Goal: Task Accomplishment & Management: Manage account settings

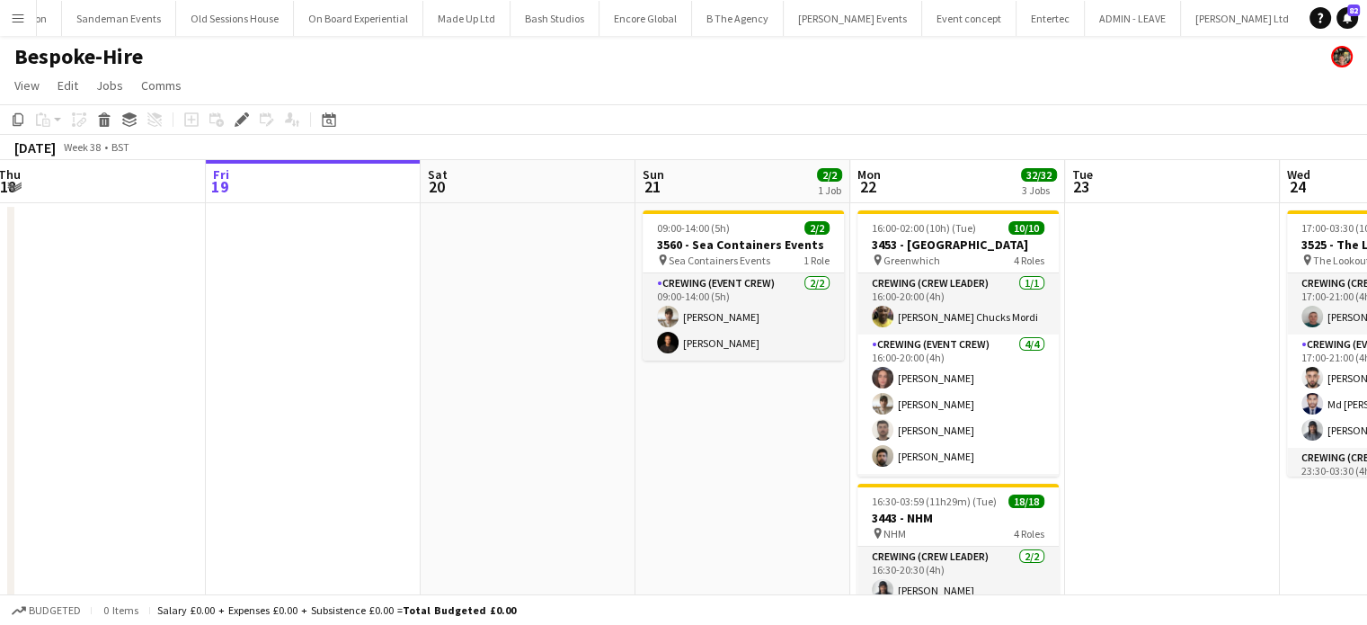
scroll to position [0, 441]
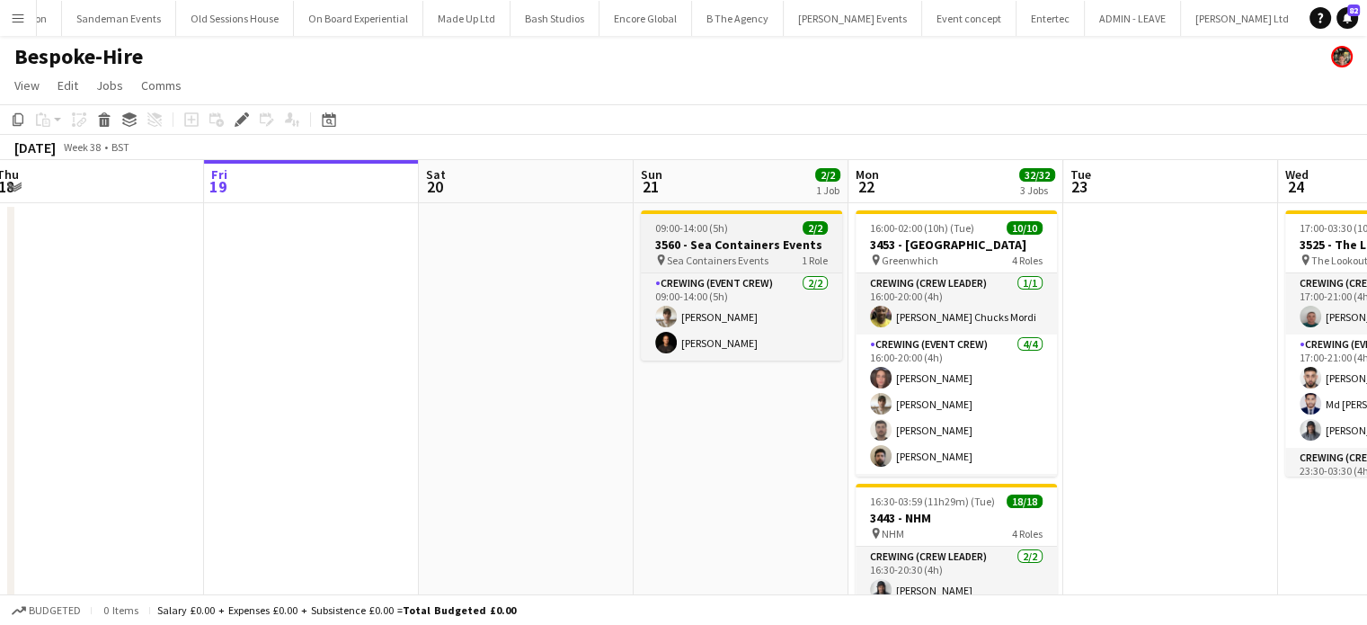
click at [694, 218] on app-job-card "09:00-14:00 (5h) 2/2 3560 - Sea Containers Events pin Sea Containers Events 1 R…" at bounding box center [741, 285] width 201 height 150
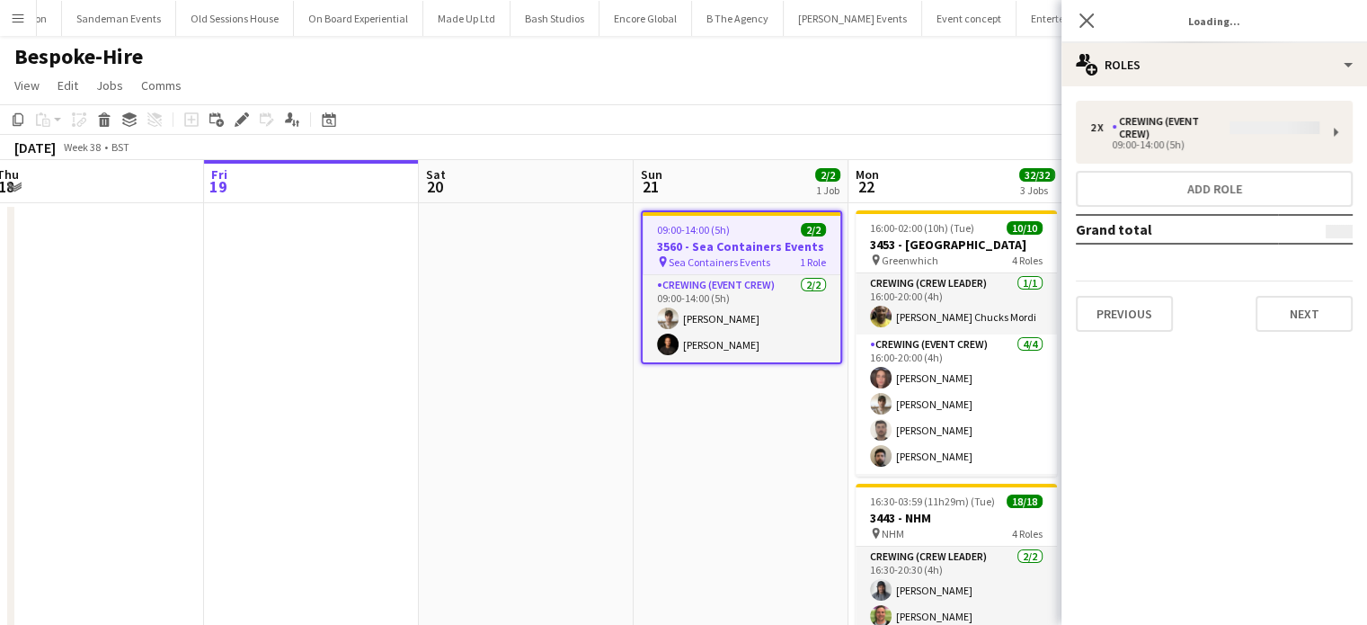
type input "**********"
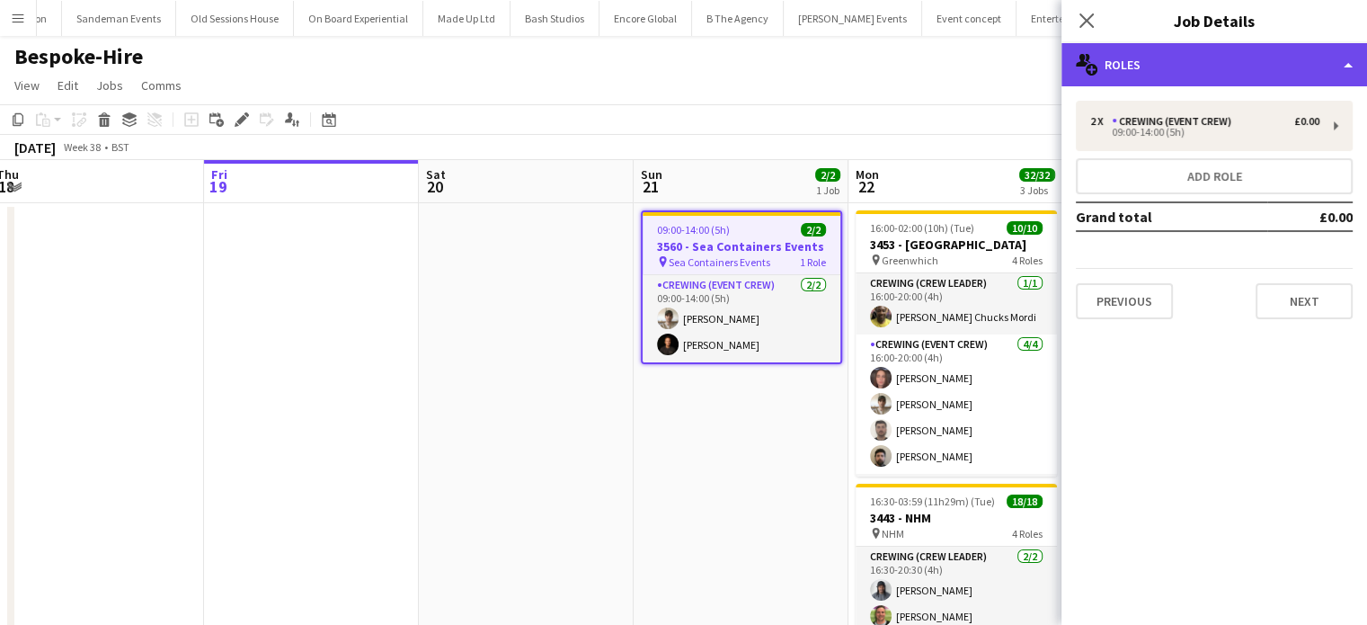
click at [1207, 63] on div "multiple-users-add Roles" at bounding box center [1215, 64] width 306 height 43
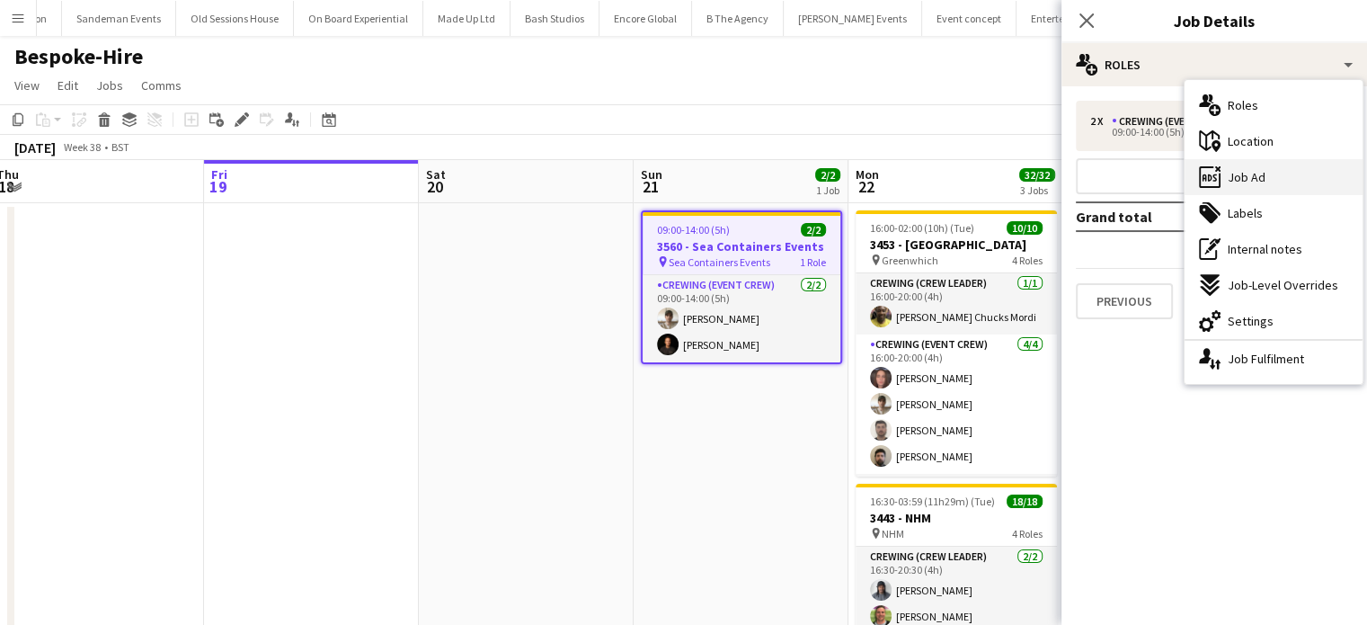
click at [1269, 190] on div "ads-window Job Ad" at bounding box center [1274, 177] width 178 height 36
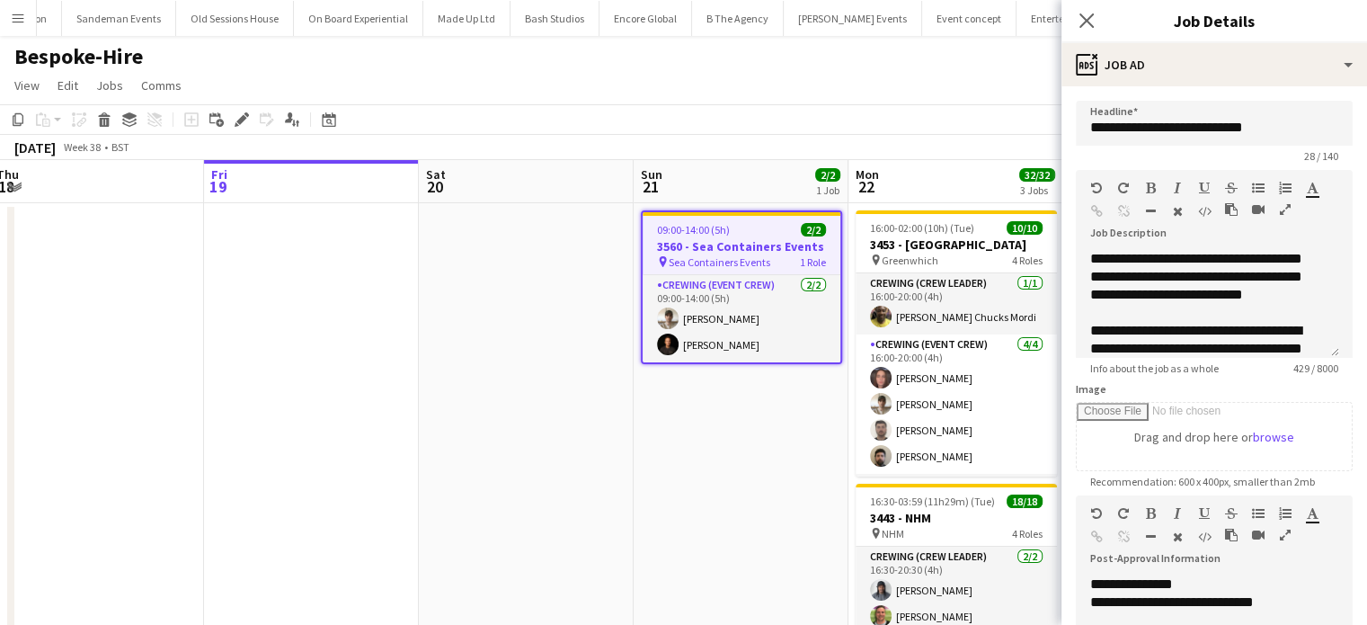
scroll to position [252, 0]
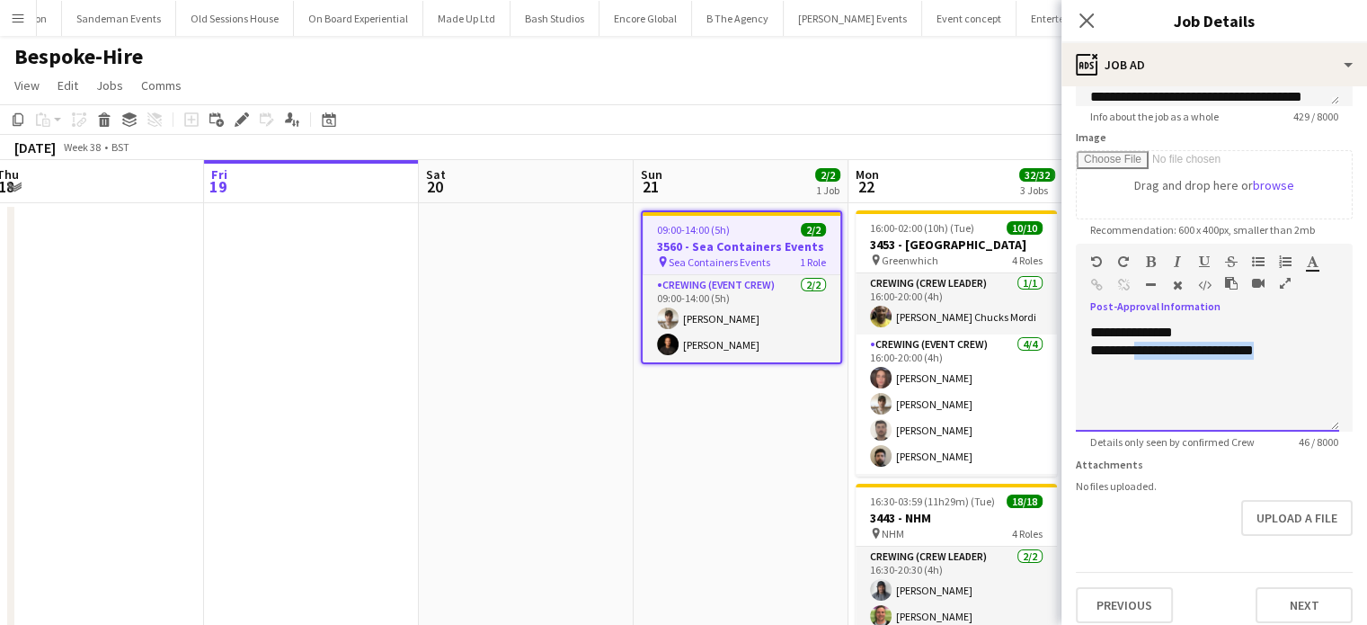
drag, startPoint x: 1260, startPoint y: 353, endPoint x: 1140, endPoint y: 365, distance: 121.0
click at [1140, 365] on div "**********" at bounding box center [1207, 378] width 263 height 108
paste div
click at [1144, 356] on span "**********" at bounding box center [1224, 349] width 179 height 13
drag, startPoint x: 1181, startPoint y: 377, endPoint x: 1077, endPoint y: 373, distance: 104.4
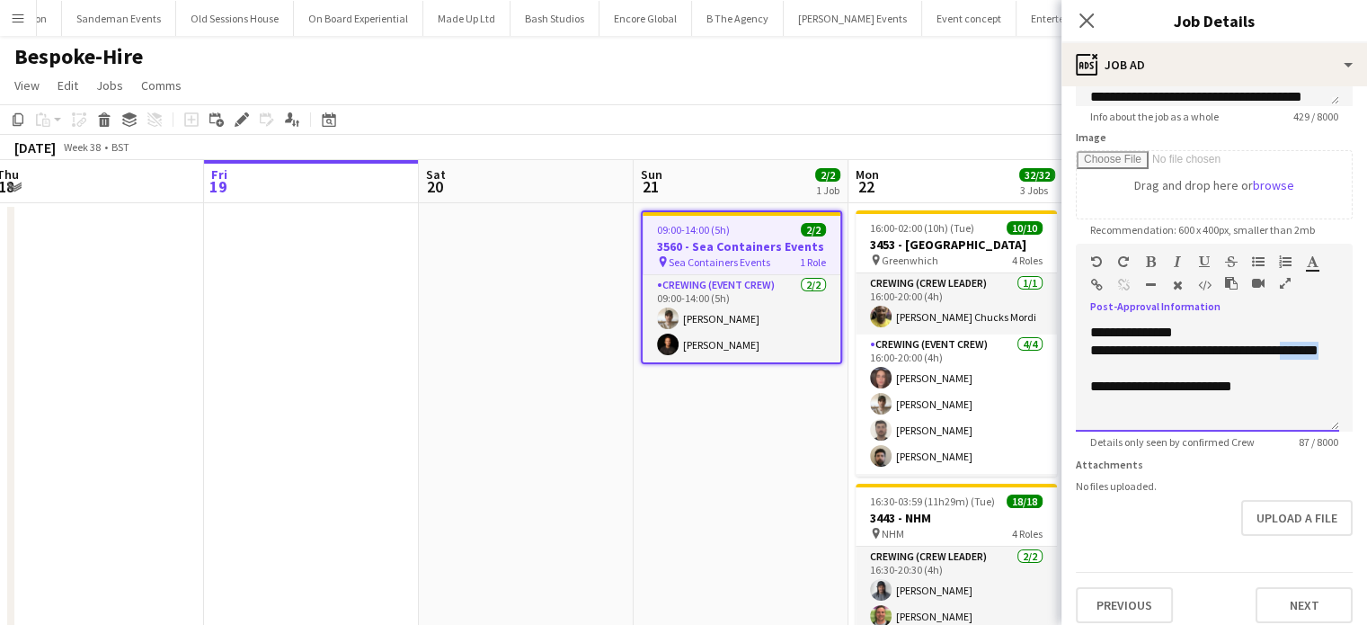
click at [1077, 373] on div "**********" at bounding box center [1207, 378] width 263 height 108
click at [1286, 390] on div "**********" at bounding box center [1208, 387] width 235 height 18
copy div "**********"
drag, startPoint x: 1284, startPoint y: 387, endPoint x: 1085, endPoint y: 387, distance: 198.7
click at [1085, 387] on div "**********" at bounding box center [1207, 378] width 263 height 108
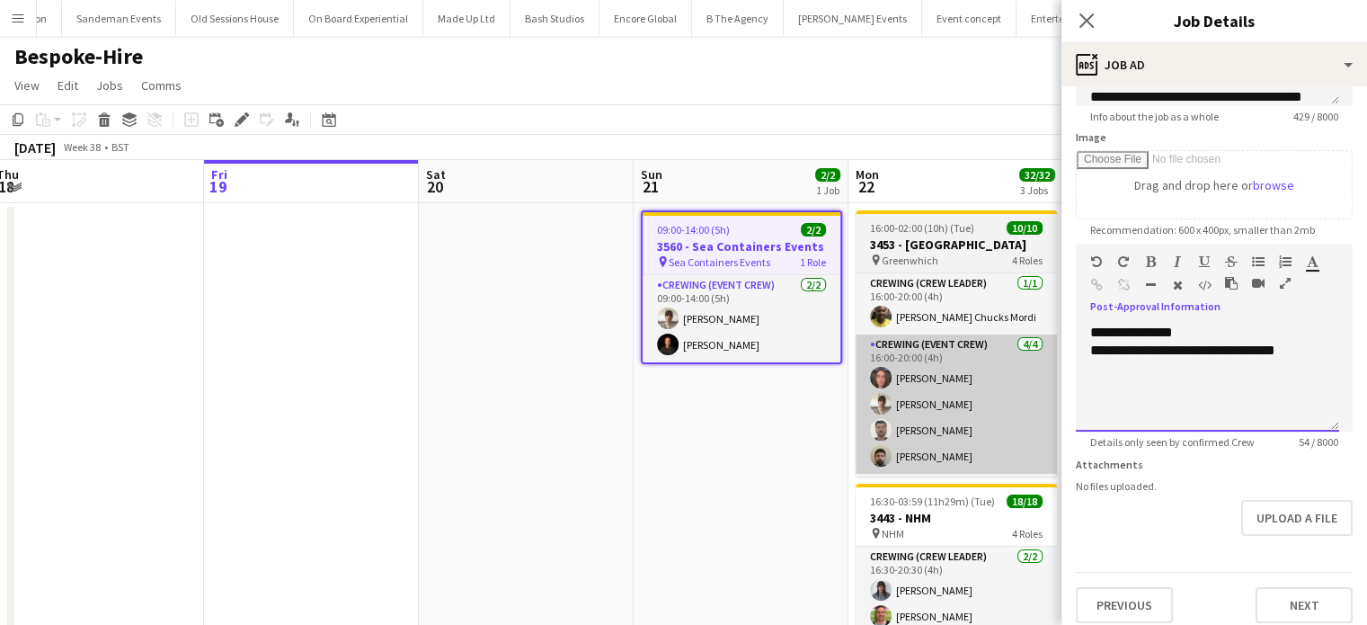
drag, startPoint x: 1085, startPoint y: 387, endPoint x: 931, endPoint y: 387, distance: 153.7
click at [931, 387] on body "Menu Boards Boards Boards All jobs Status Workforce Workforce My Workforce Recr…" at bounding box center [683, 539] width 1367 height 1079
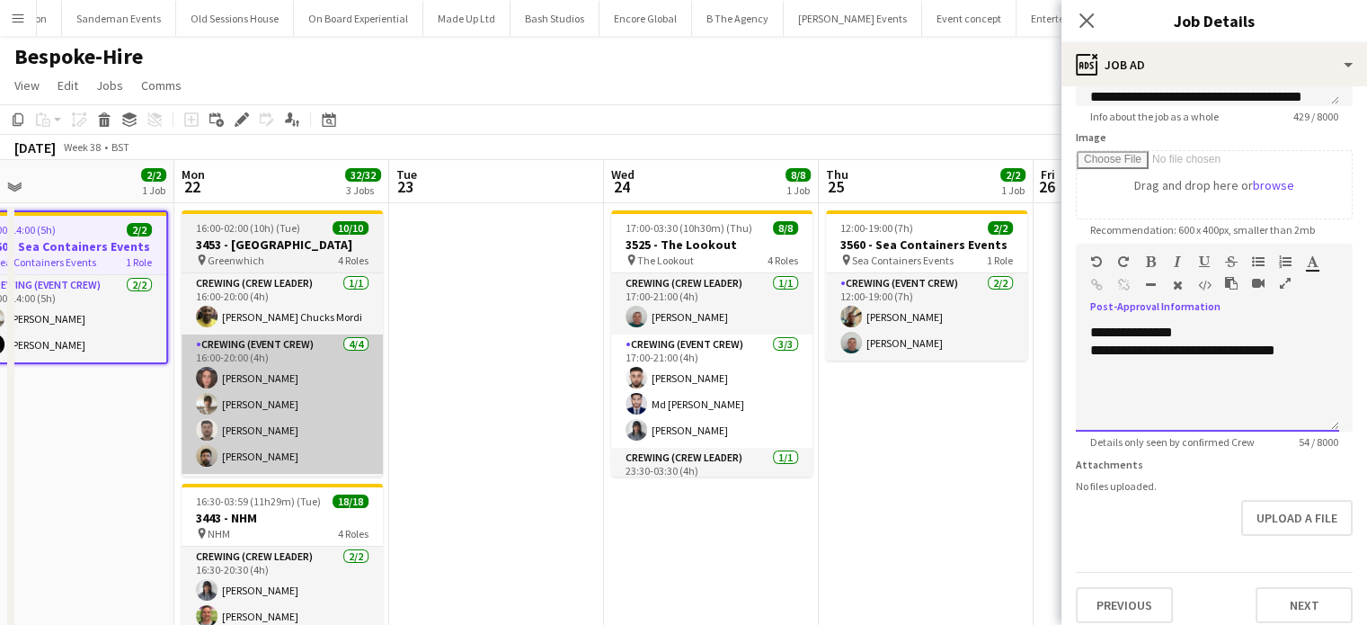
scroll to position [0, 687]
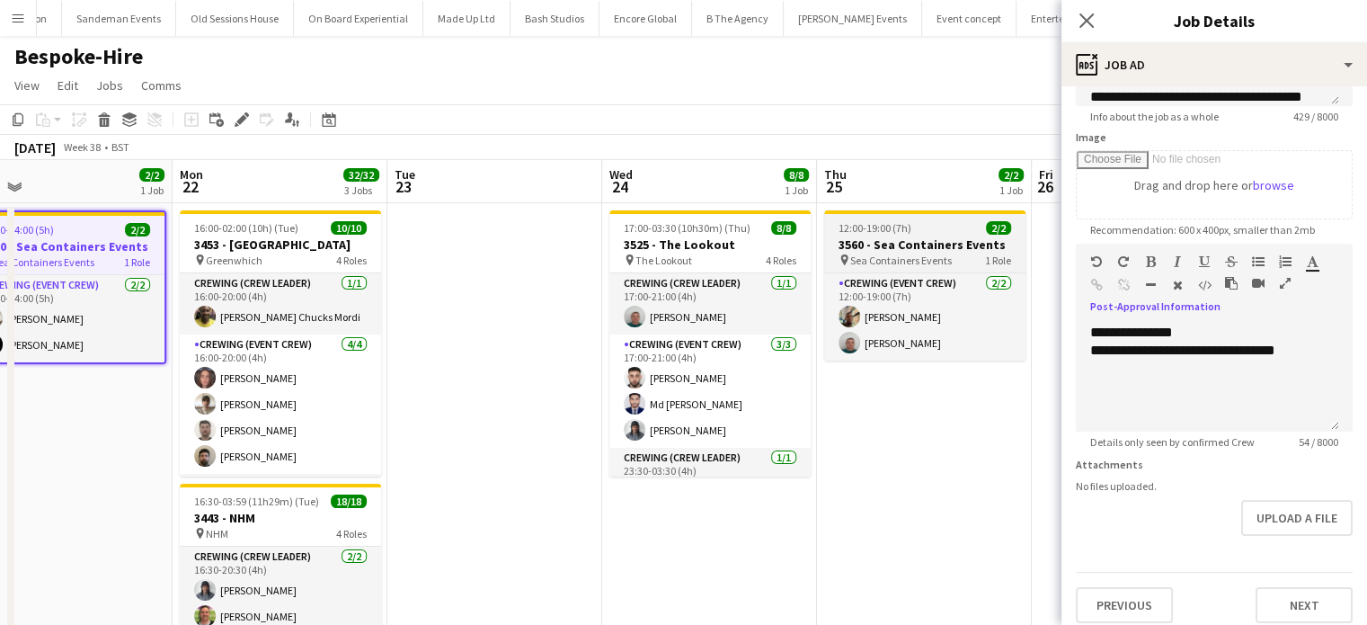
click at [957, 236] on app-job-card "12:00-19:00 (7h) 2/2 3560 - Sea Containers Events pin Sea Containers Events 1 R…" at bounding box center [924, 285] width 201 height 150
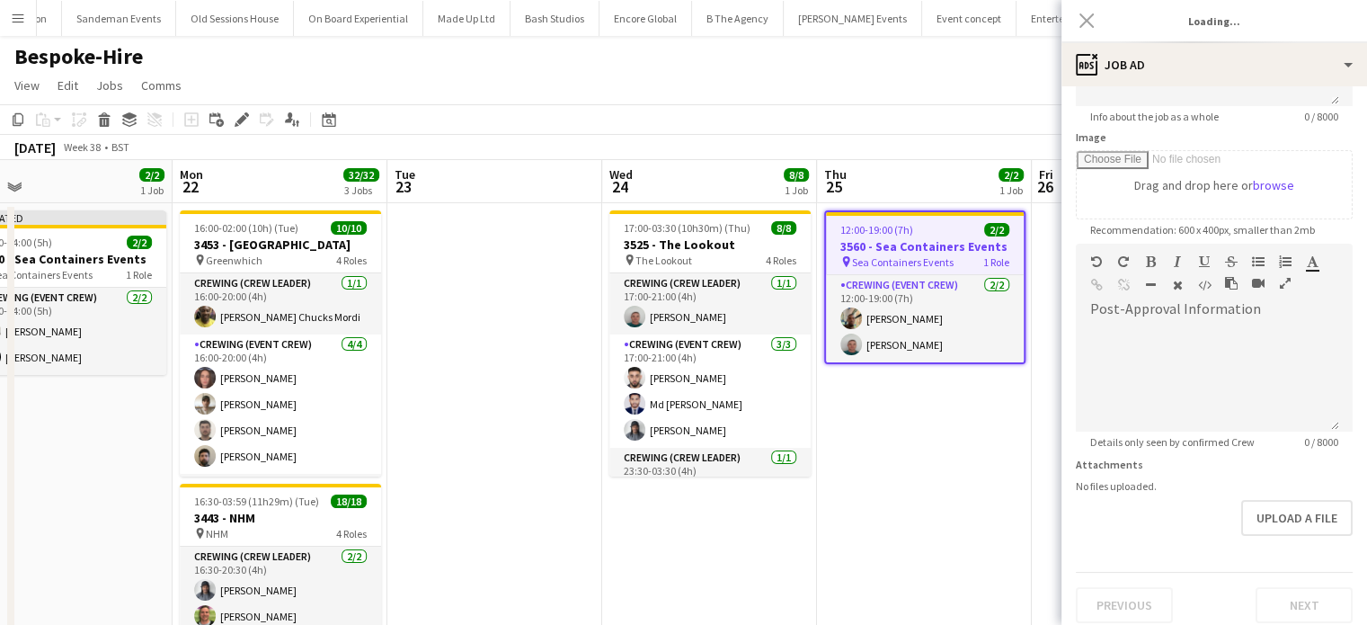
type input "**********"
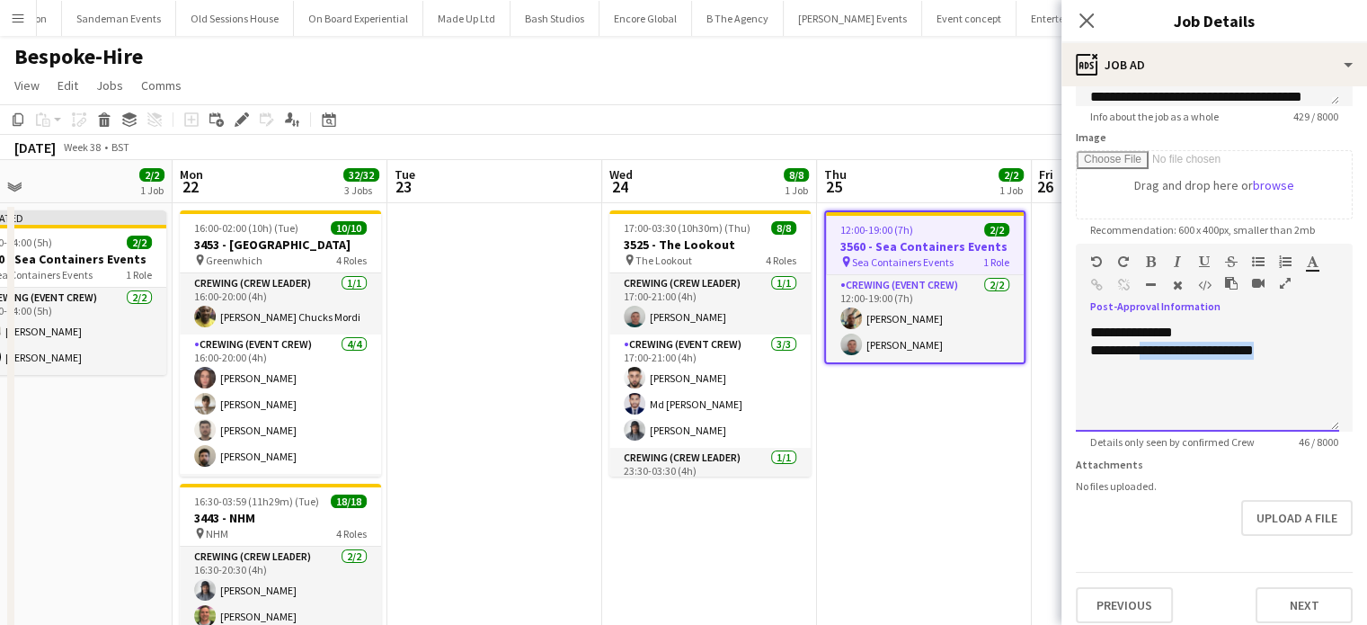
drag, startPoint x: 1308, startPoint y: 356, endPoint x: 1145, endPoint y: 368, distance: 163.1
click at [1145, 368] on div "**********" at bounding box center [1207, 378] width 263 height 108
click at [974, 448] on app-date-cell "12:00-19:00 (7h) 2/2 3560 - Sea Containers Events pin Sea Containers Events 1 R…" at bounding box center [924, 625] width 215 height 845
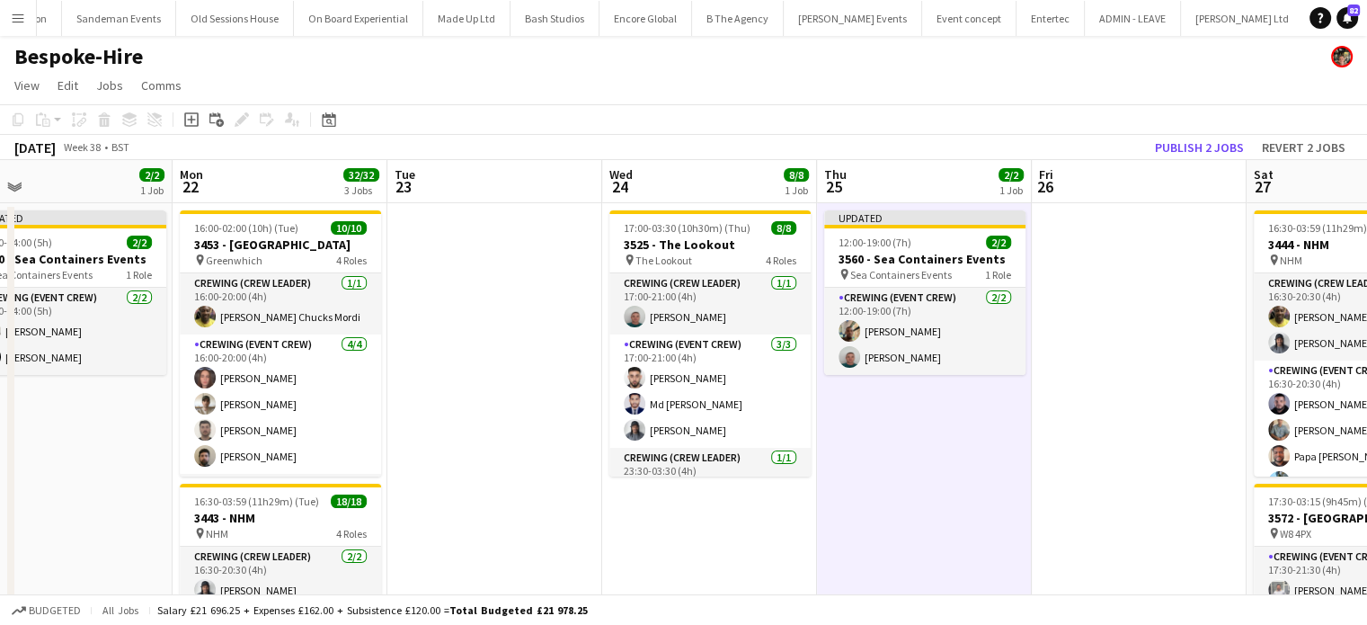
click at [1207, 166] on app-board-header-date "Fri 26" at bounding box center [1139, 181] width 215 height 43
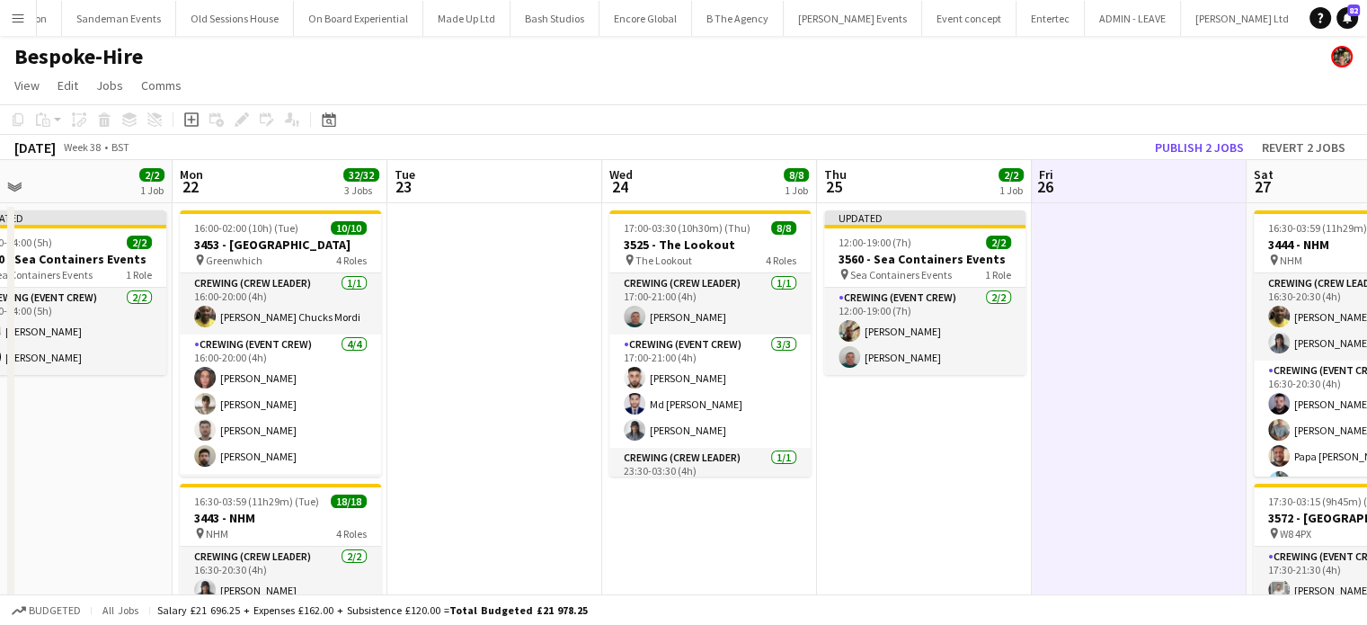
click at [1205, 163] on app-board-header-date "Fri 26" at bounding box center [1139, 181] width 215 height 43
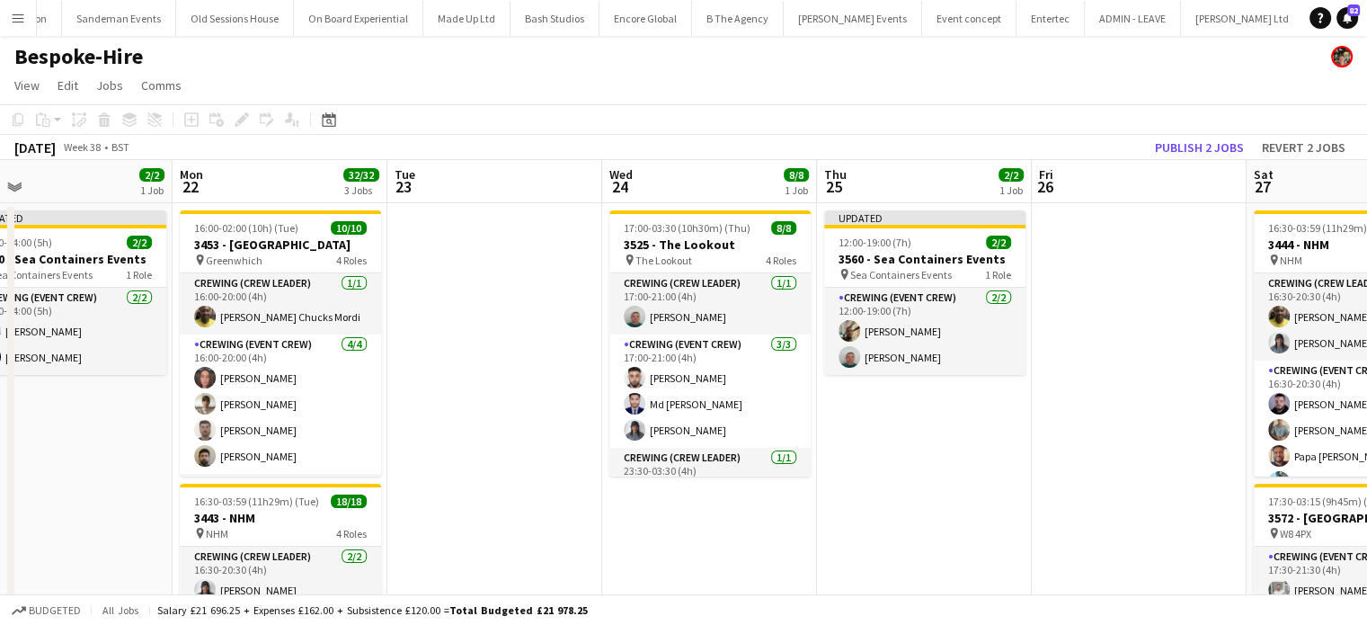
click at [1205, 163] on app-board-header-date "Fri 26" at bounding box center [1139, 181] width 215 height 43
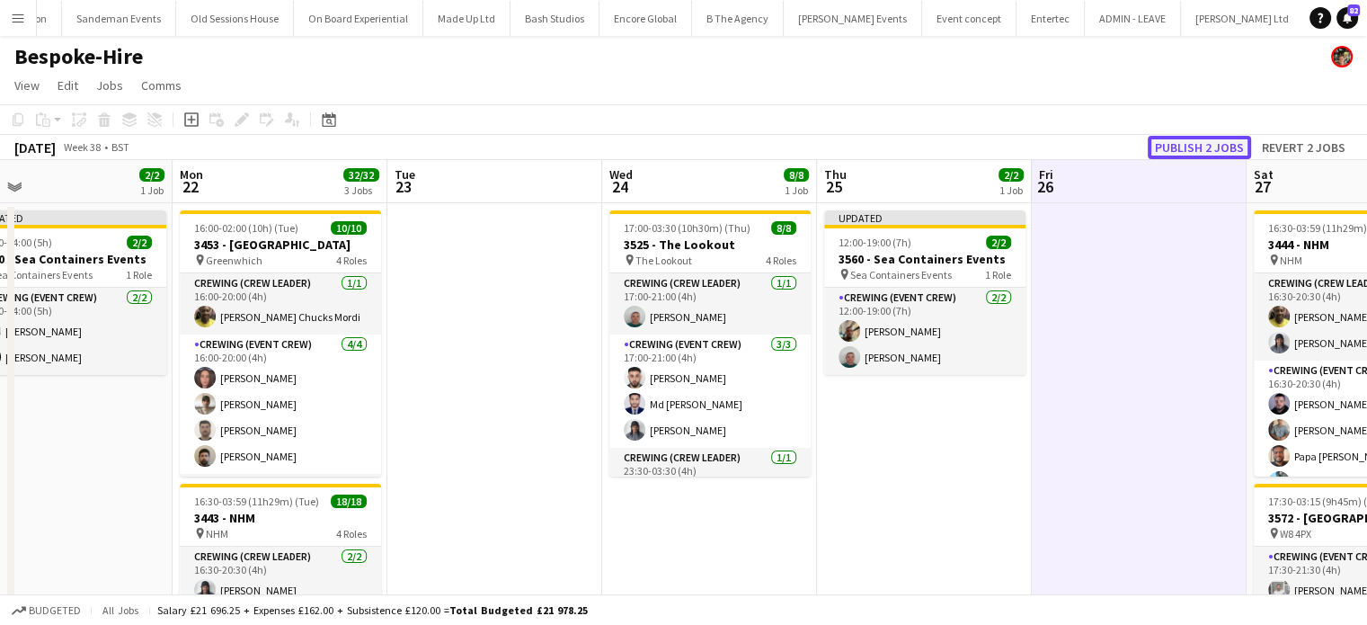
click at [1207, 153] on button "Publish 2 jobs" at bounding box center [1199, 147] width 103 height 23
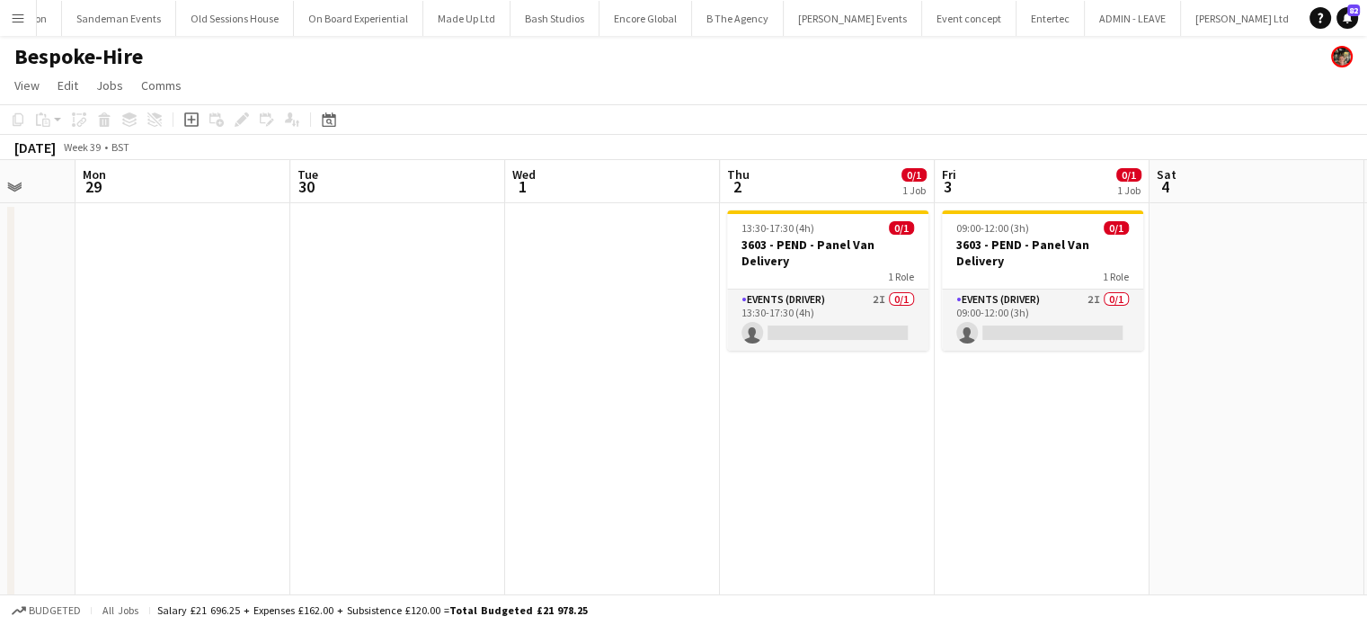
scroll to position [0, 784]
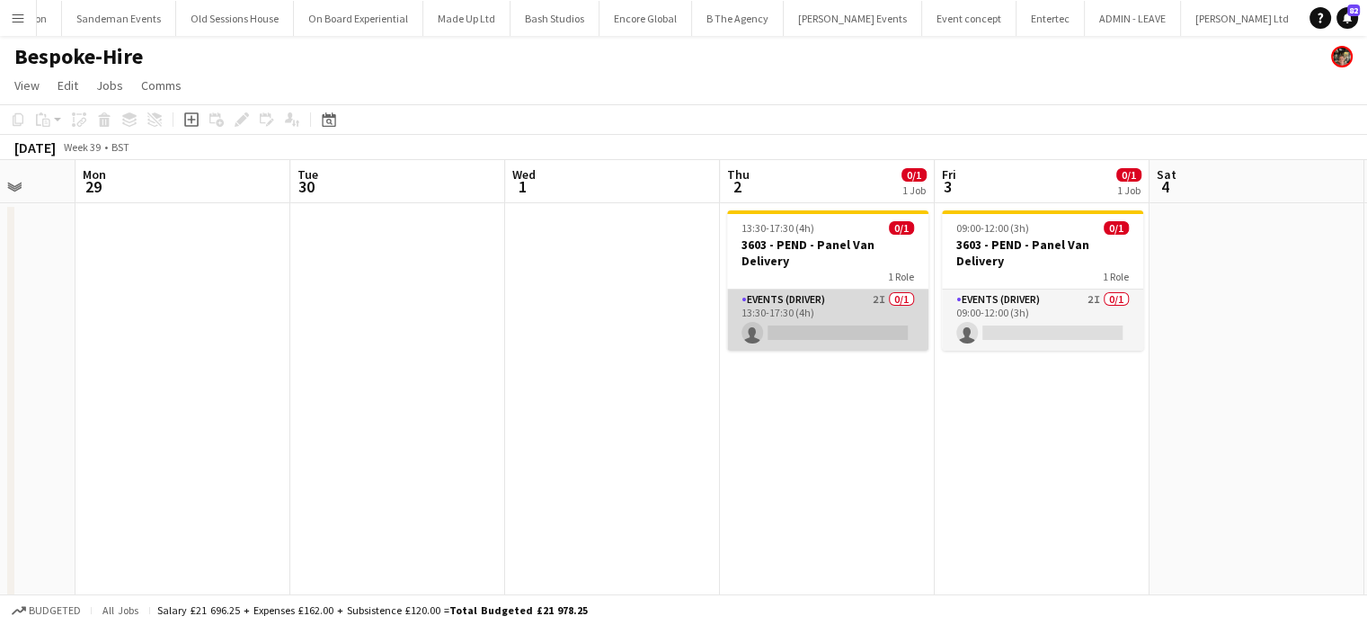
click at [841, 316] on app-card-role "Events (Driver) 2I 0/1 13:30-17:30 (4h) single-neutral-actions" at bounding box center [827, 319] width 201 height 61
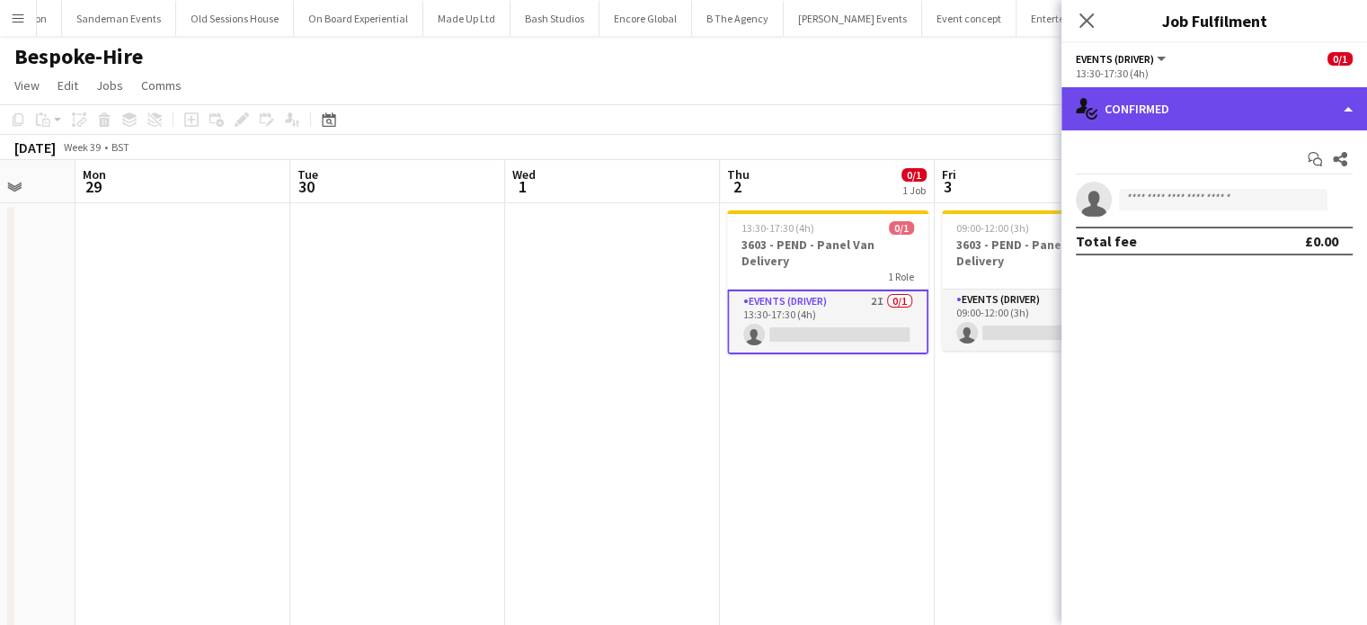
click at [1263, 100] on div "single-neutral-actions-check-2 Confirmed" at bounding box center [1215, 108] width 306 height 43
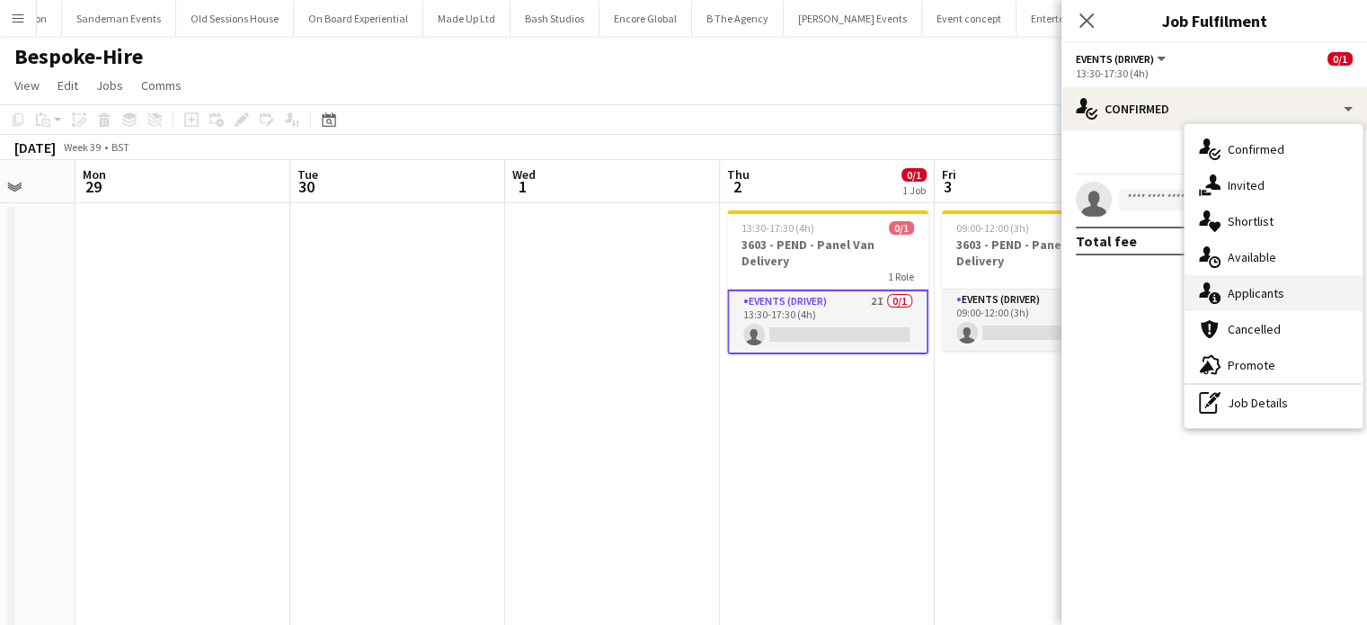
click at [1230, 291] on span "Applicants" at bounding box center [1256, 293] width 57 height 16
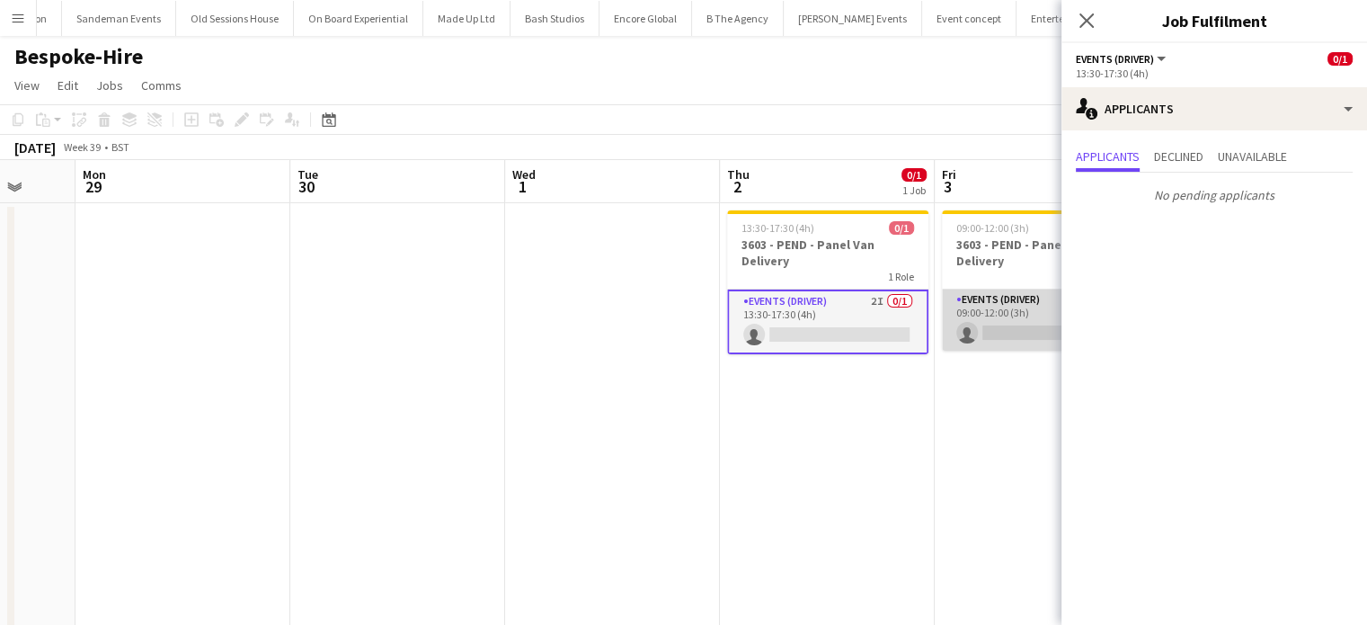
click at [982, 315] on app-card-role "Events (Driver) 2I 0/1 09:00-12:00 (3h) single-neutral-actions" at bounding box center [1042, 319] width 201 height 61
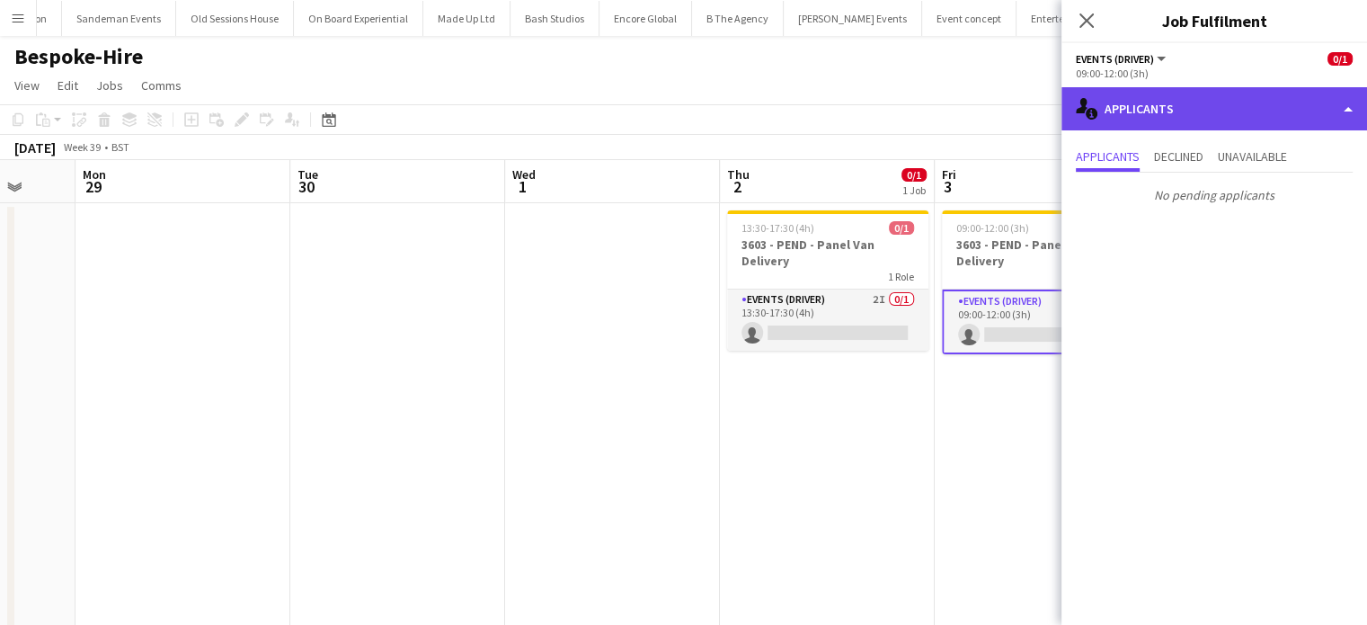
click at [1290, 118] on div "single-neutral-actions-information Applicants" at bounding box center [1215, 108] width 306 height 43
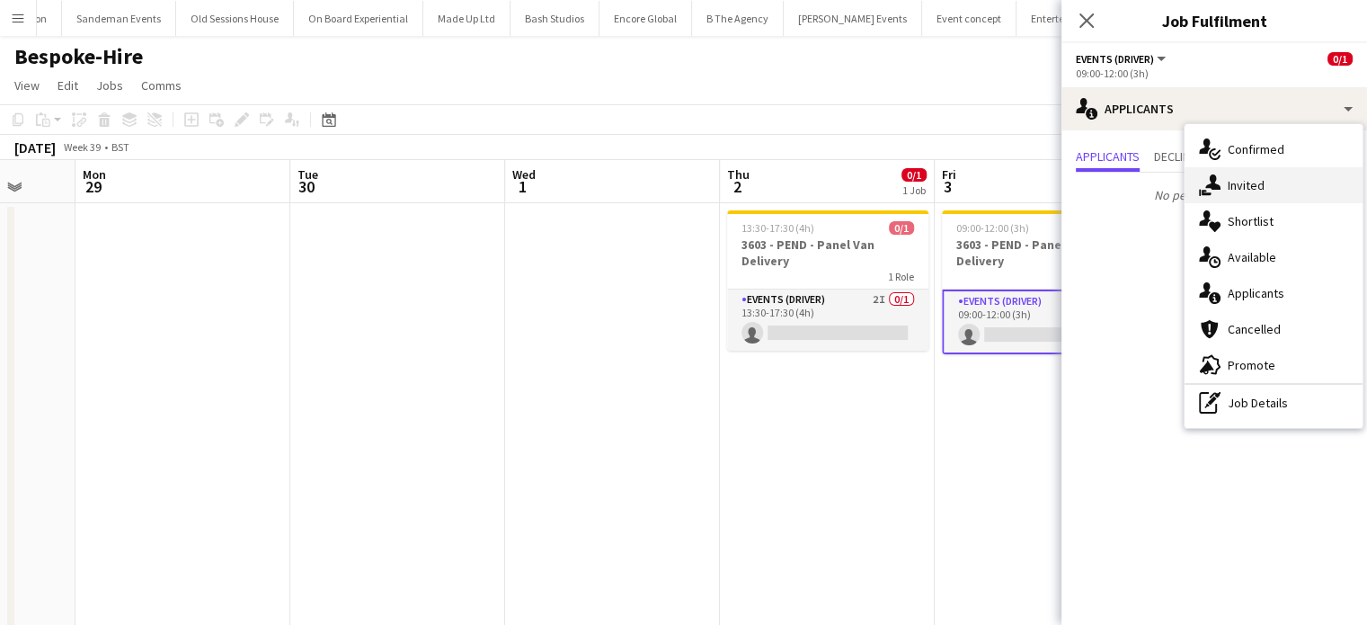
click at [1291, 174] on div "single-neutral-actions-share-1 Invited" at bounding box center [1274, 185] width 178 height 36
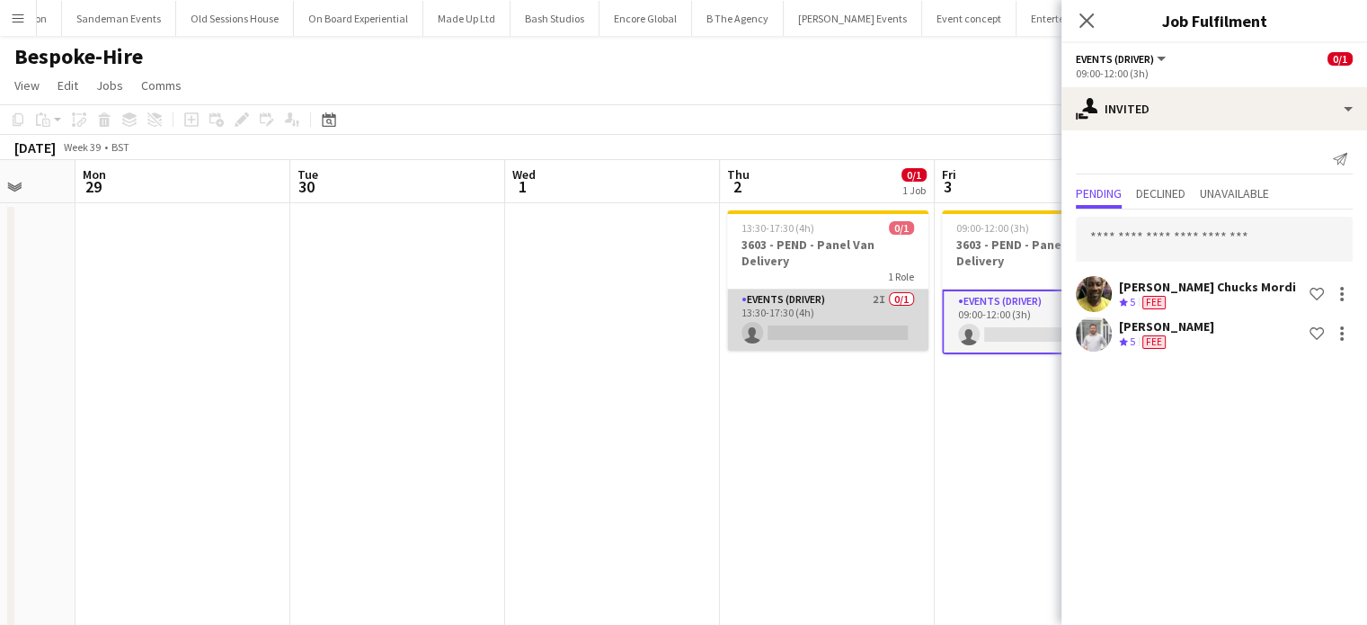
click at [838, 324] on app-card-role "Events (Driver) 2I 0/1 13:30-17:30 (4h) single-neutral-actions" at bounding box center [827, 319] width 201 height 61
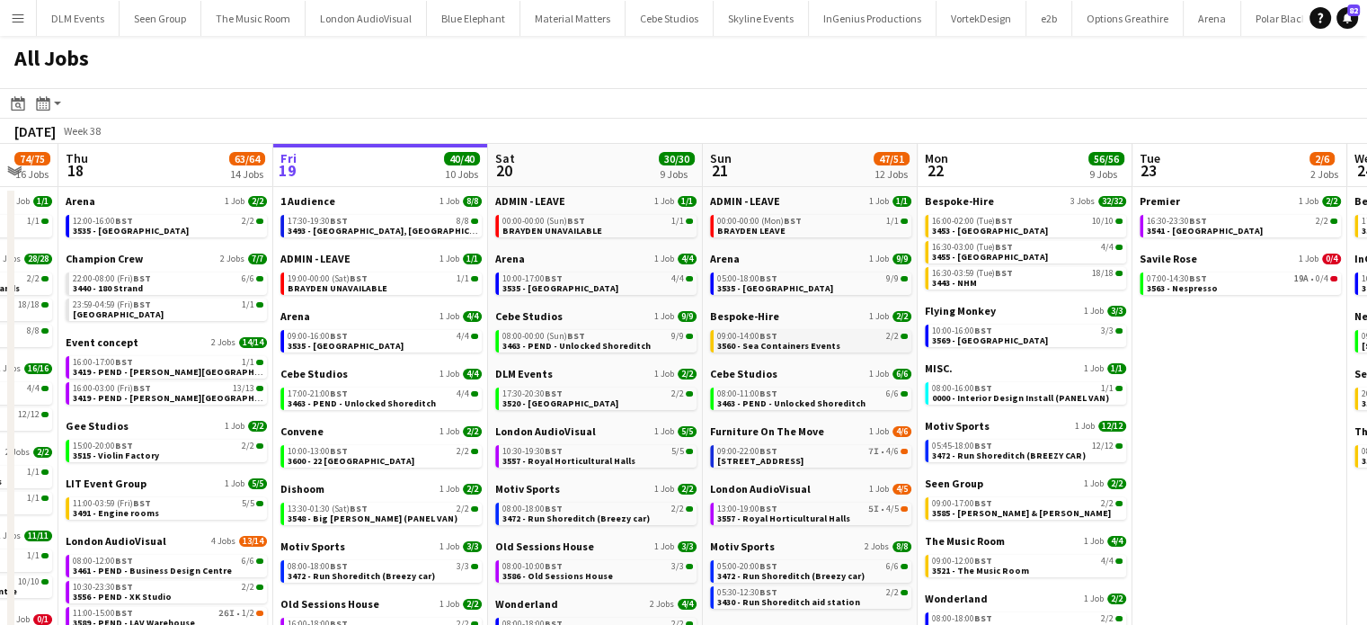
click at [834, 344] on link "09:00-14:00 BST 2/2 3560 - Sea Containers Events" at bounding box center [812, 340] width 191 height 21
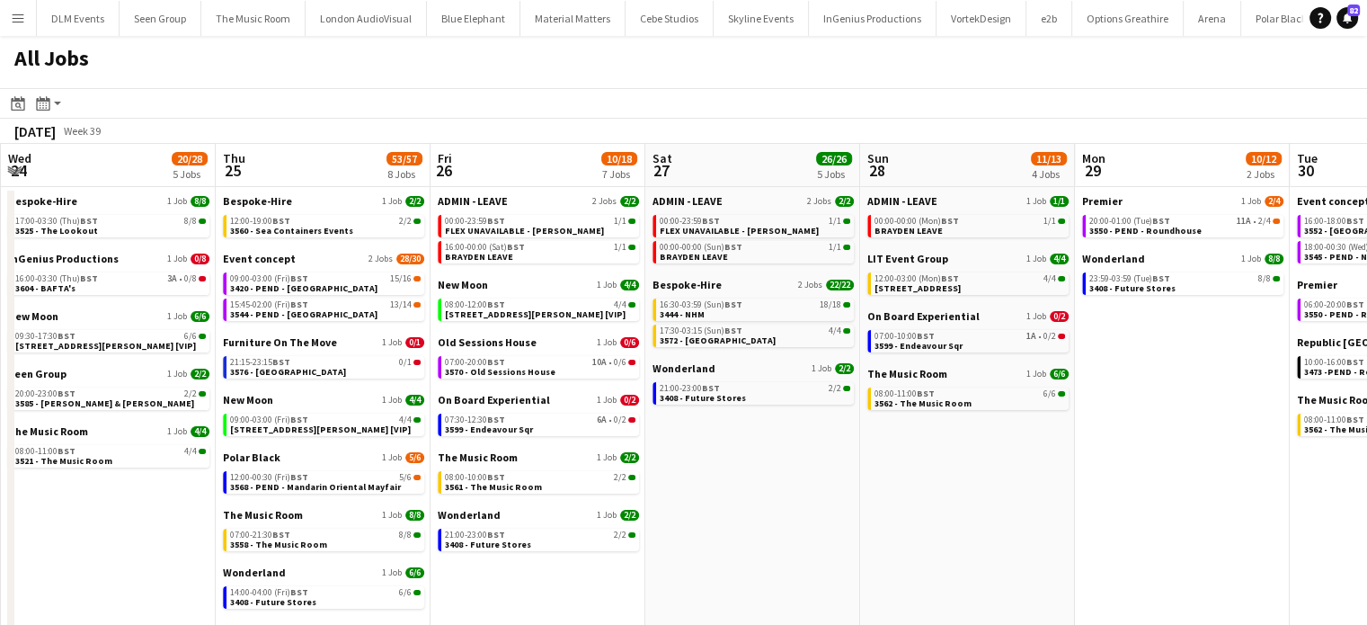
scroll to position [0, 644]
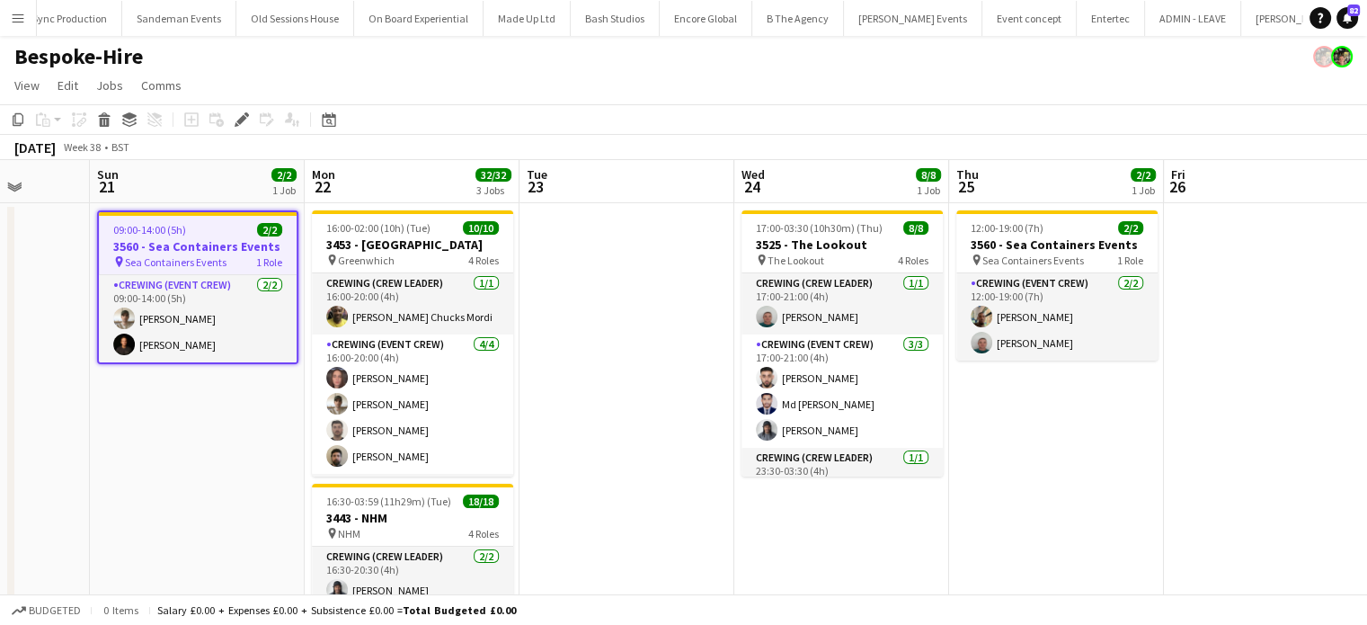
scroll to position [0, 5283]
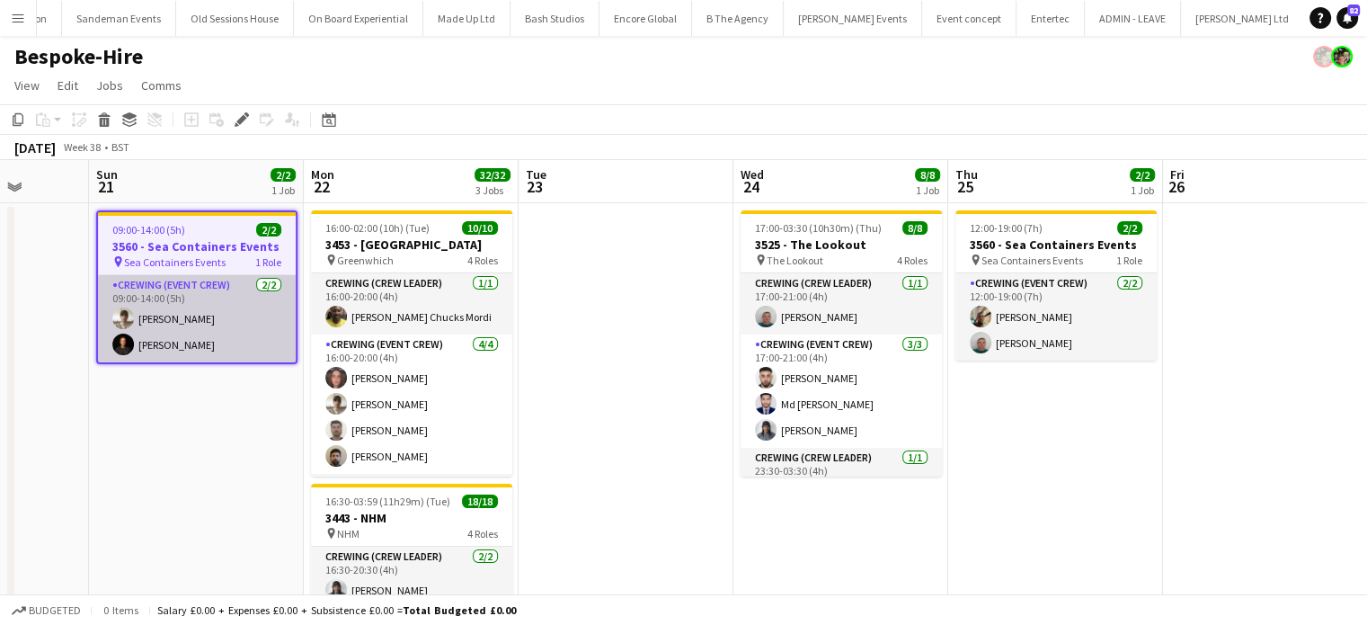
click at [252, 309] on app-card-role "Crewing (Event Crew) [DATE] 09:00-14:00 (5h) [PERSON_NAME] Ash [PERSON_NAME]" at bounding box center [197, 318] width 198 height 87
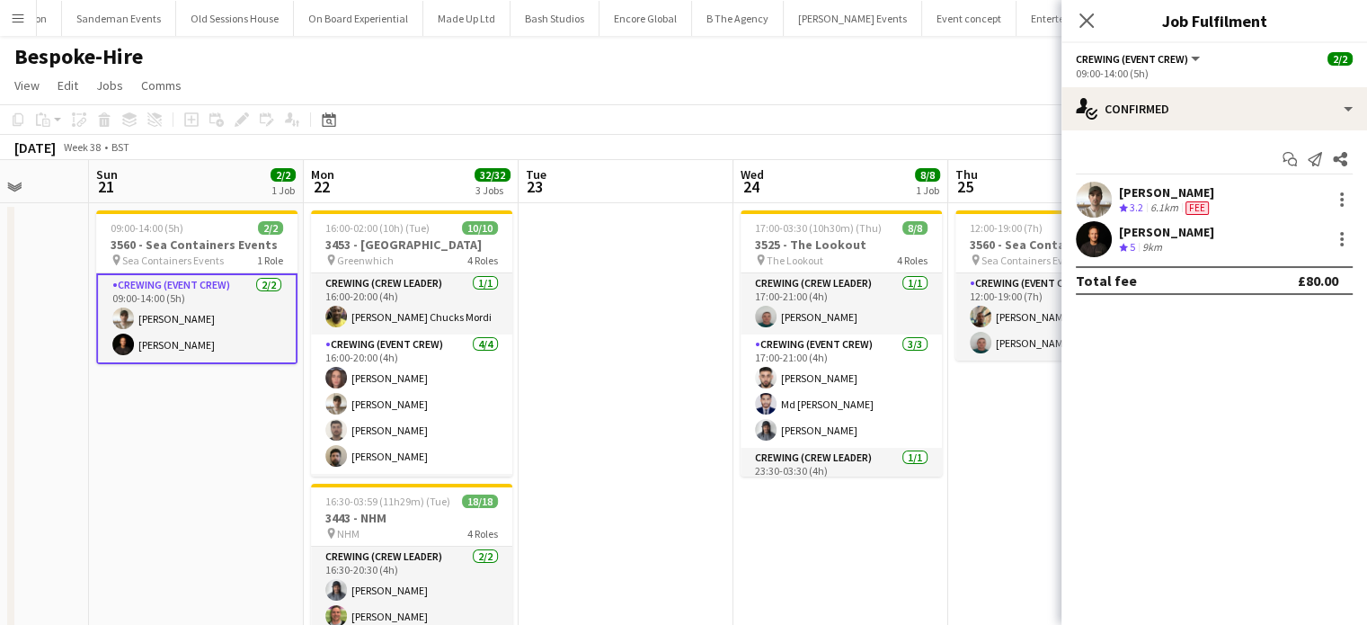
click at [1233, 237] on div "[PERSON_NAME] Crew rating 5 9km" at bounding box center [1215, 239] width 306 height 36
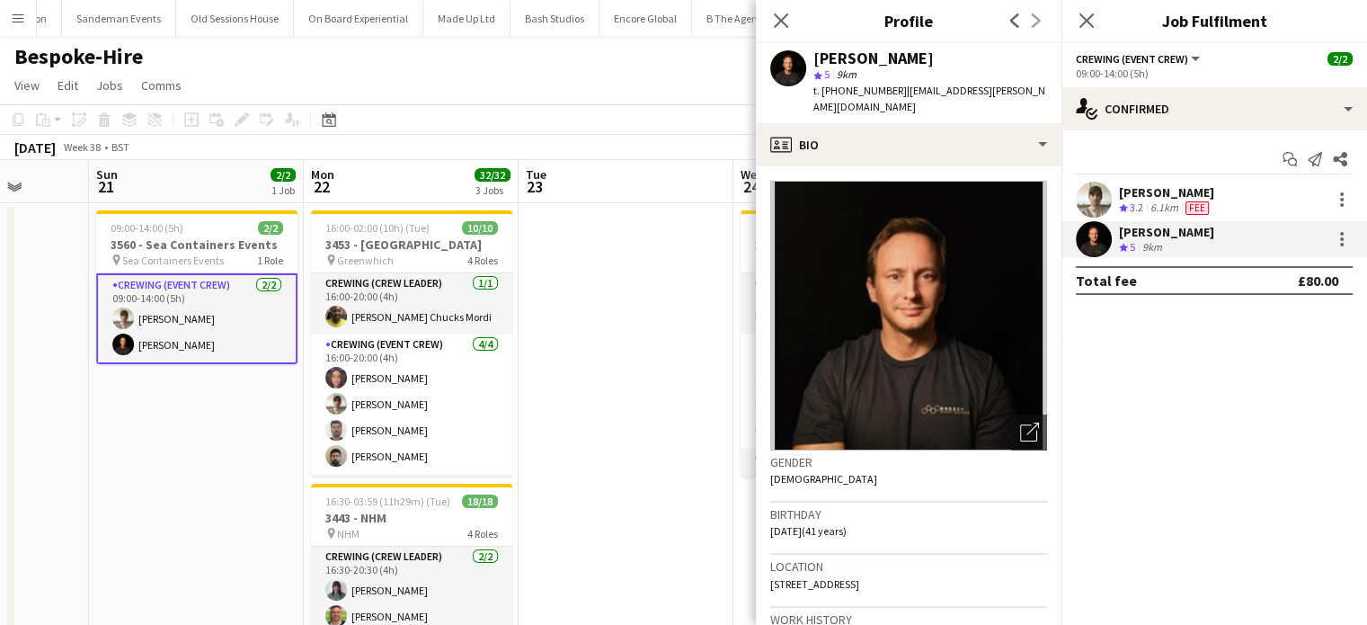
copy span "4407745847382"
copy span "[PHONE_NUMBER]"
drag, startPoint x: 895, startPoint y: 93, endPoint x: 820, endPoint y: 93, distance: 75.5
click at [820, 93] on span "t. [PHONE_NUMBER]" at bounding box center [861, 90] width 94 height 13
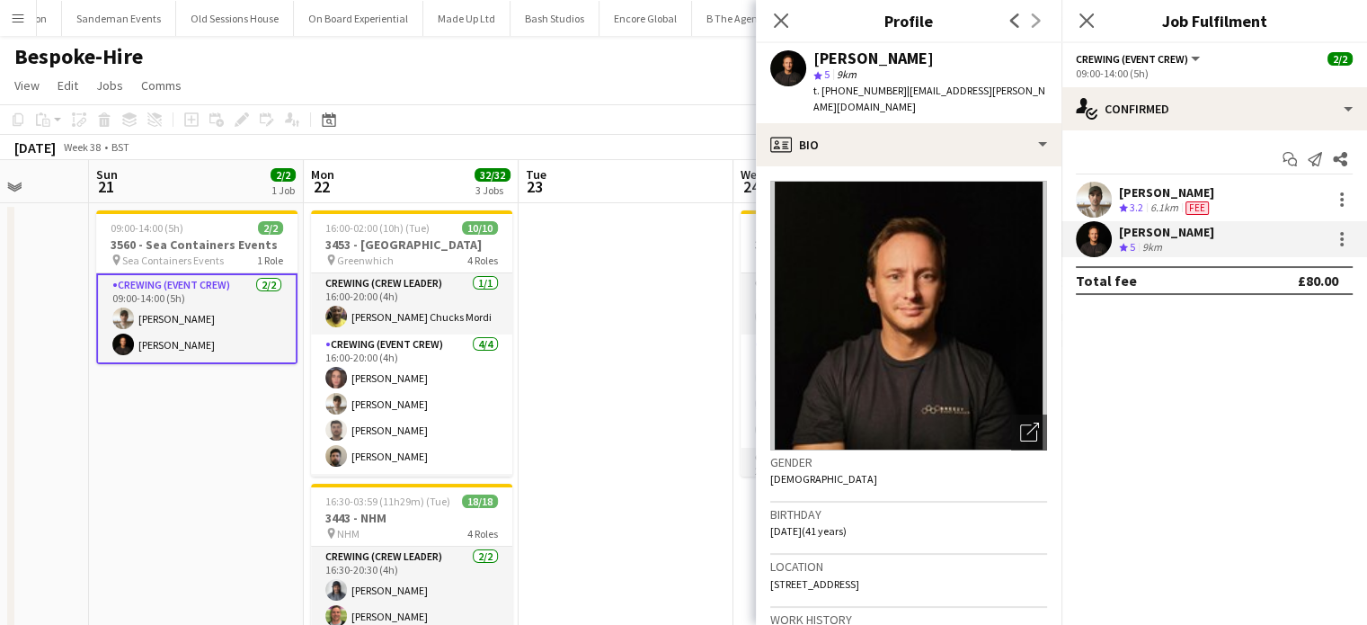
click at [1227, 177] on div "Start chat Send notification Share [PERSON_NAME] Crew rating 3.2 6.1km Fee Ash …" at bounding box center [1215, 219] width 306 height 179
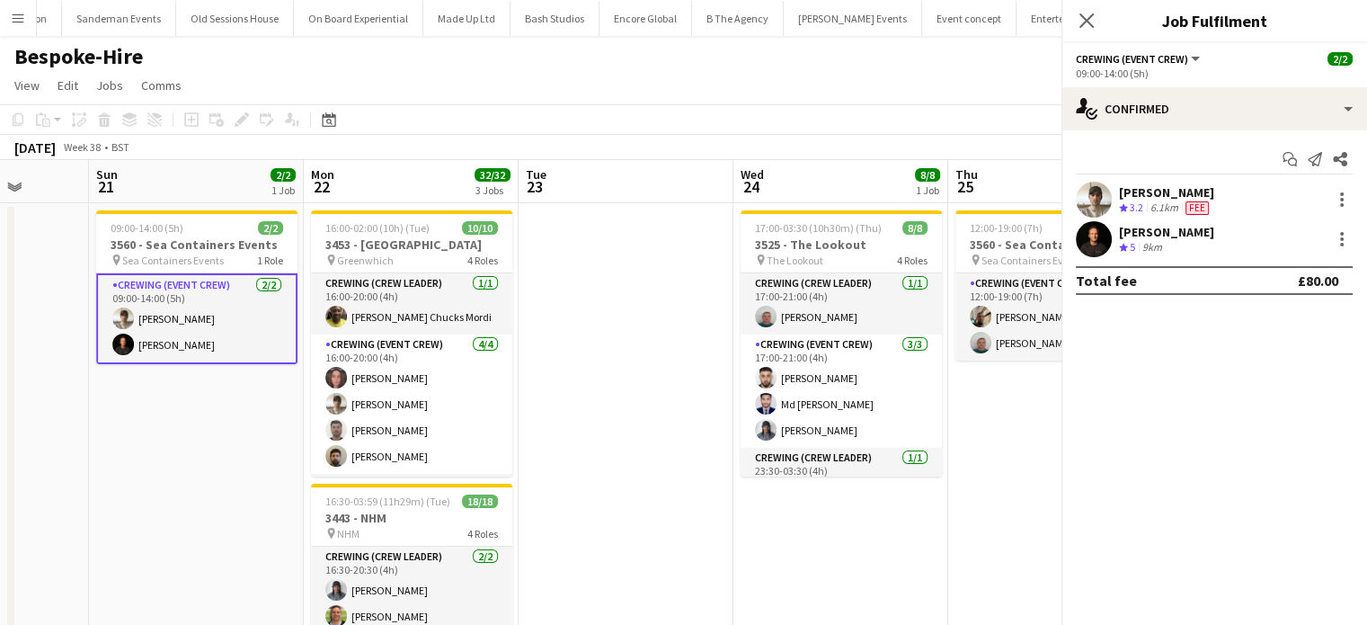
click at [1215, 186] on div "[PERSON_NAME]" at bounding box center [1166, 192] width 95 height 16
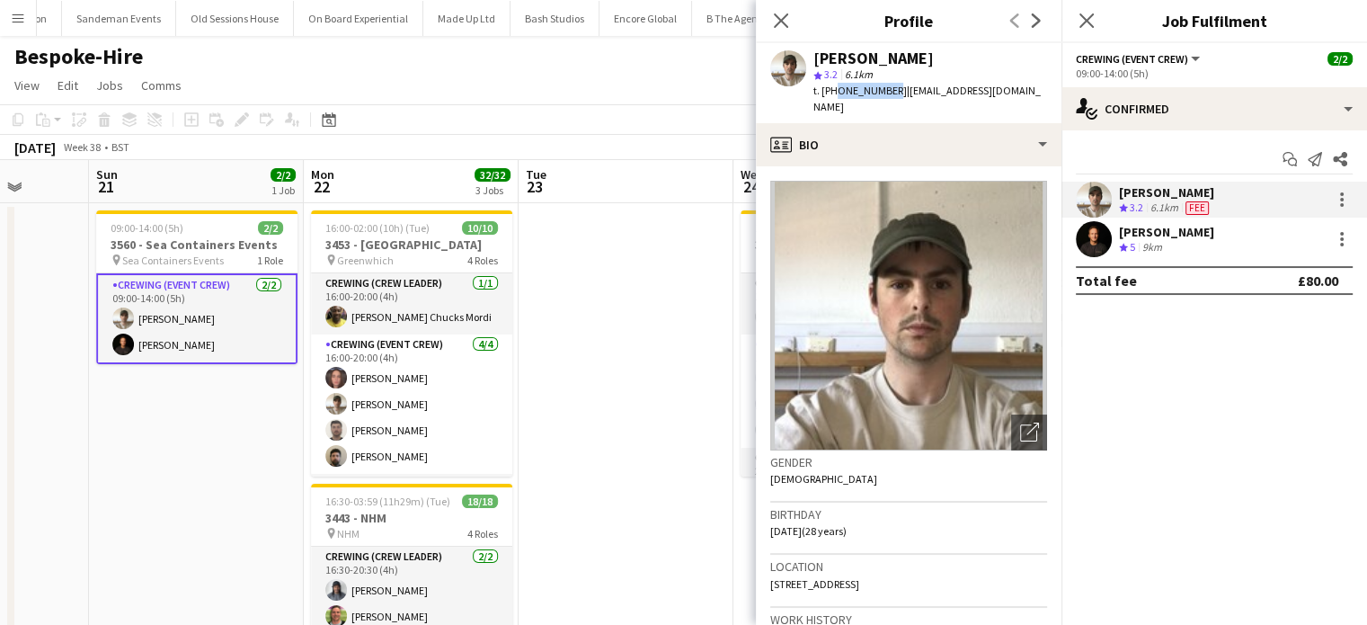
drag, startPoint x: 888, startPoint y: 88, endPoint x: 833, endPoint y: 93, distance: 55.9
click at [833, 93] on span "t. [PHONE_NUMBER]" at bounding box center [861, 90] width 94 height 13
copy span "[PHONE_NUMBER]"
drag, startPoint x: 822, startPoint y: 92, endPoint x: 889, endPoint y: 94, distance: 67.5
click at [889, 94] on span "t. [PHONE_NUMBER]" at bounding box center [861, 90] width 94 height 13
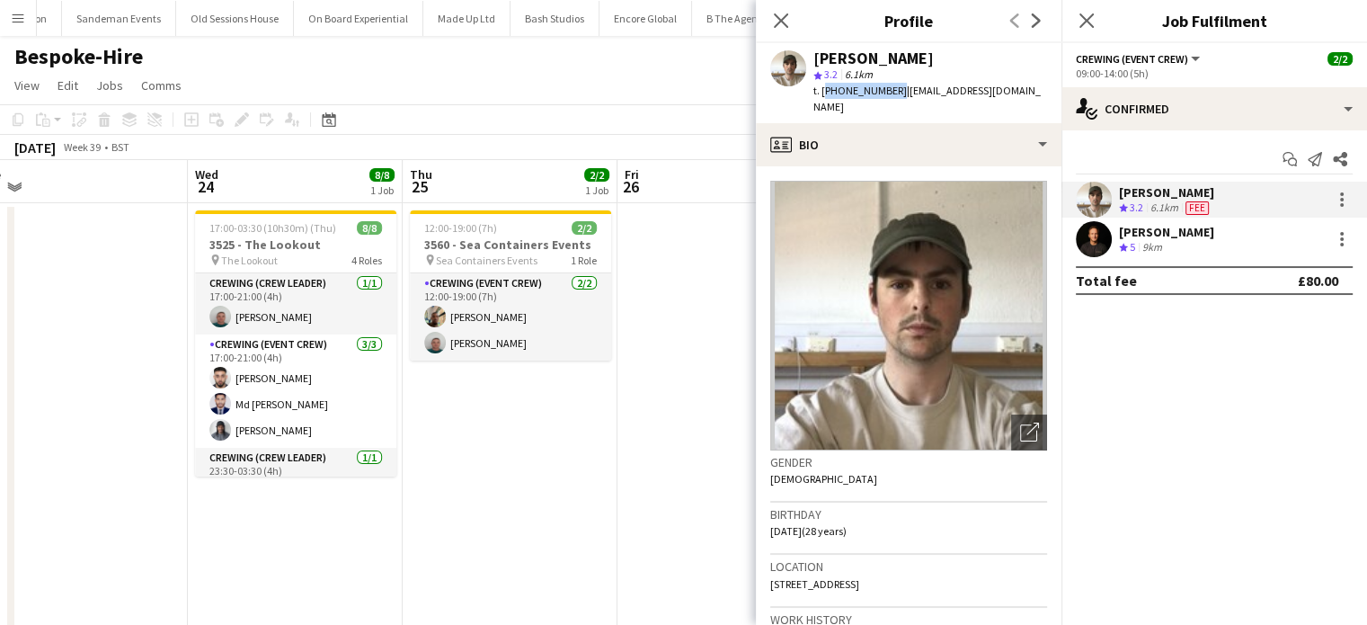
scroll to position [0, 672]
click at [490, 362] on app-date-cell "12:00-19:00 (7h) 2/2 3560 - Sea Containers Events pin Sea Containers Events 1 R…" at bounding box center [509, 625] width 215 height 845
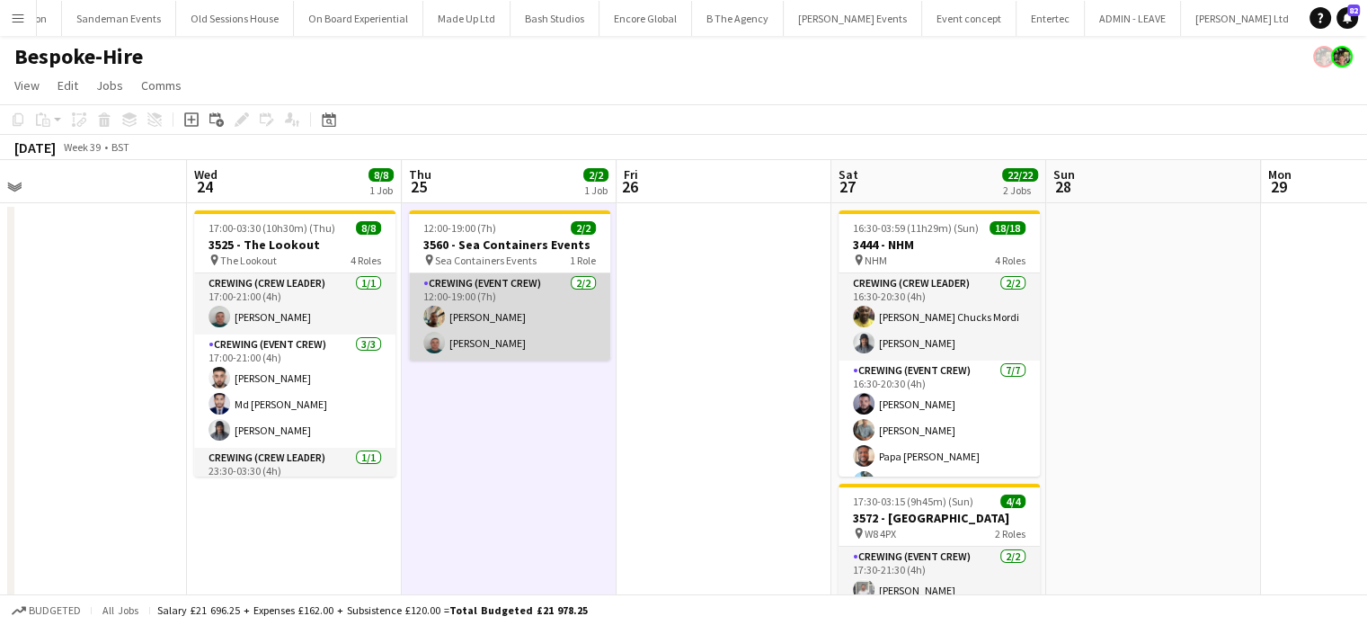
click at [530, 316] on app-card-role "Crewing (Event Crew) [DATE] 12:00-19:00 (7h) [PERSON_NAME] [PERSON_NAME]" at bounding box center [509, 316] width 201 height 87
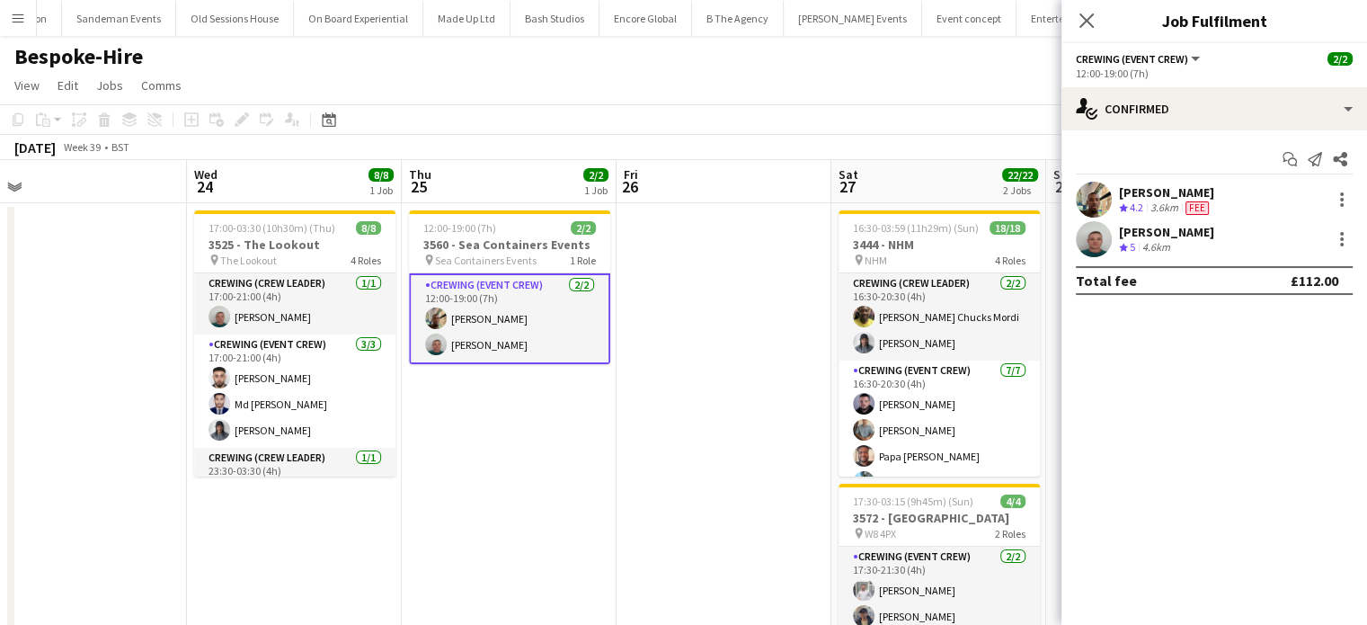
click at [1262, 186] on div "[PERSON_NAME] Crew rating 4.2 3.6km Fee" at bounding box center [1215, 200] width 306 height 36
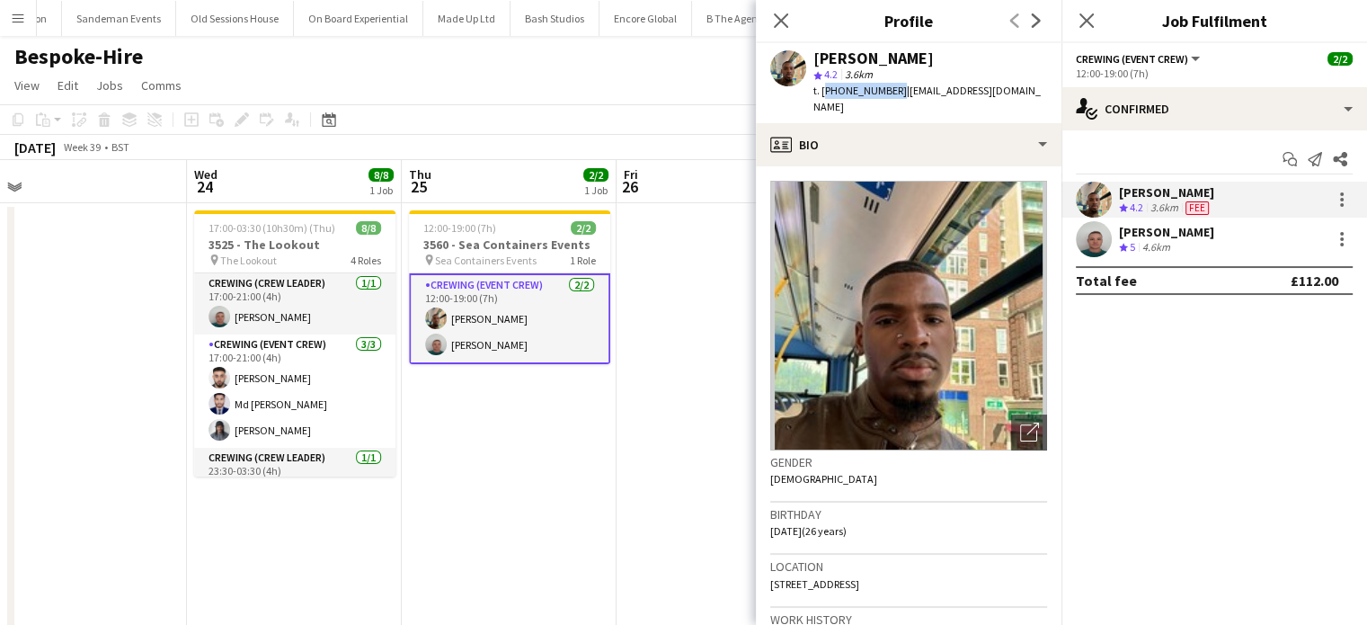
copy span "[PHONE_NUMBER]"
drag, startPoint x: 892, startPoint y: 85, endPoint x: 822, endPoint y: 88, distance: 70.2
click at [822, 88] on span "t. [PHONE_NUMBER]" at bounding box center [861, 90] width 94 height 13
click at [708, 352] on app-date-cell at bounding box center [724, 625] width 215 height 845
